Goal: Transaction & Acquisition: Purchase product/service

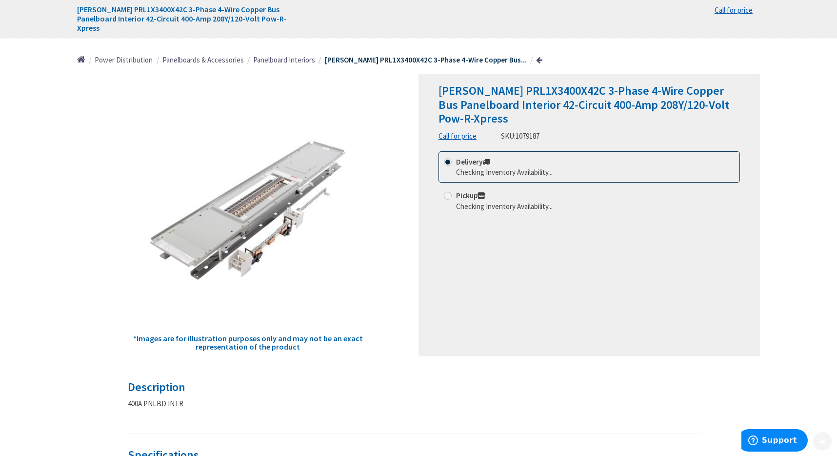
scroll to position [222, 0]
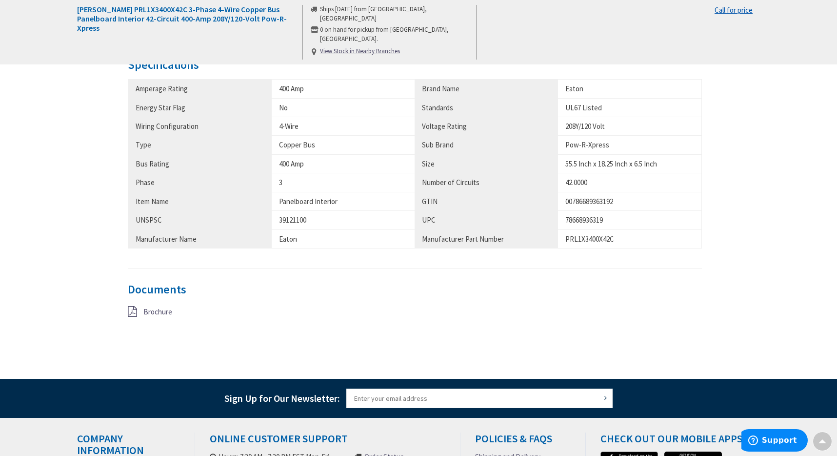
type input "[GEOGRAPHIC_DATA], [GEOGRAPHIC_DATA]"
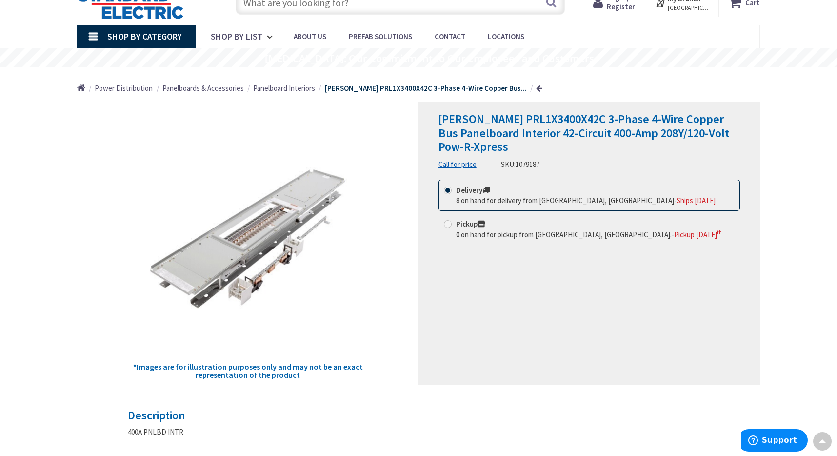
scroll to position [0, 0]
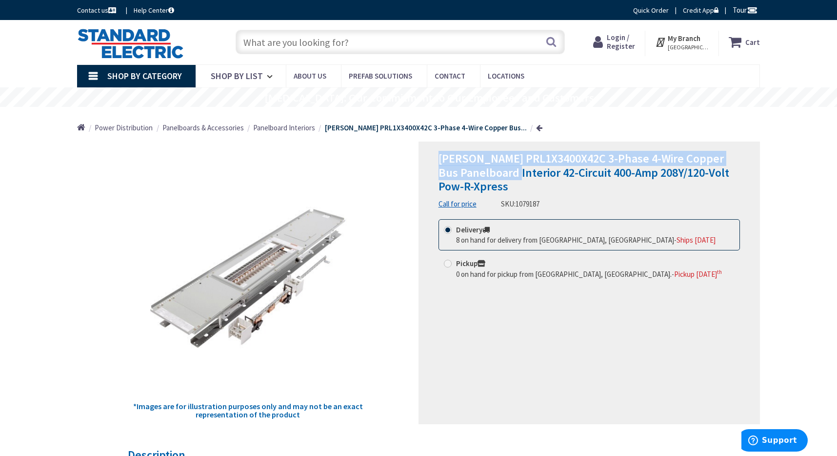
drag, startPoint x: 433, startPoint y: 154, endPoint x: 537, endPoint y: 176, distance: 106.2
click at [537, 176] on div "[PERSON_NAME] PRL1X3400X42C 3-Phase 4-Wire Copper Bus Panelboard Interior 42-Ci…" at bounding box center [589, 282] width 341 height 282
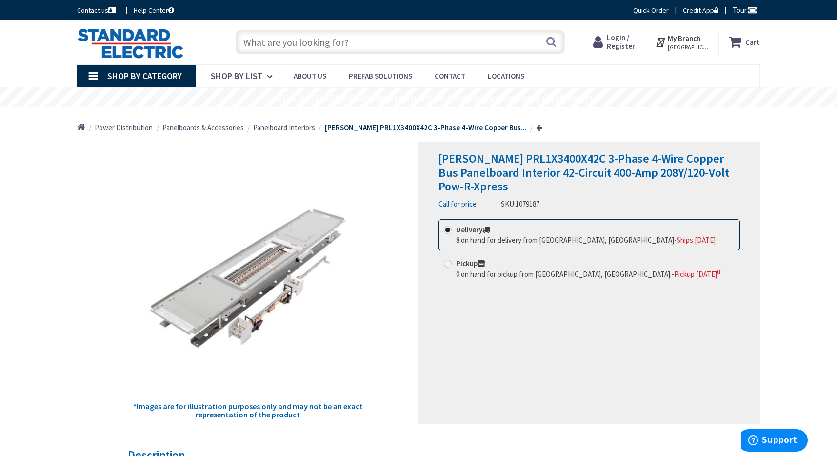
click at [490, 187] on h1 "[PERSON_NAME] PRL1X3400X42C 3-Phase 4-Wire Copper Bus Panelboard Interior 42-Ci…" at bounding box center [589, 173] width 301 height 42
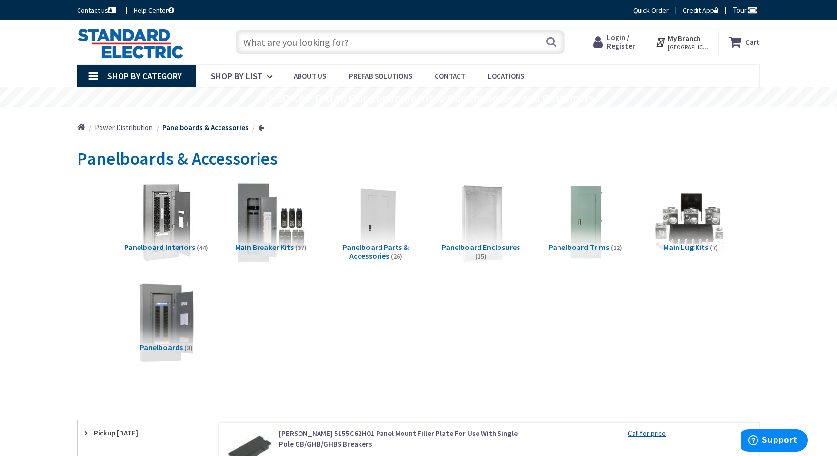
click at [477, 224] on img at bounding box center [481, 222] width 88 height 88
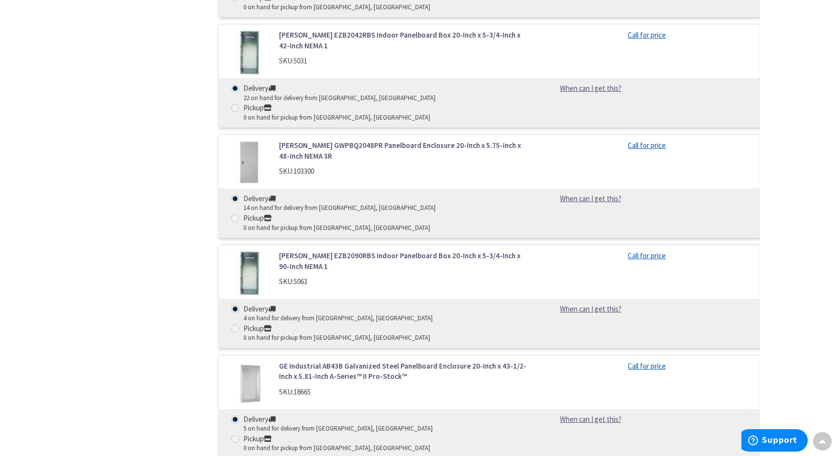
scroll to position [856, 0]
